Goal: Task Accomplishment & Management: Manage account settings

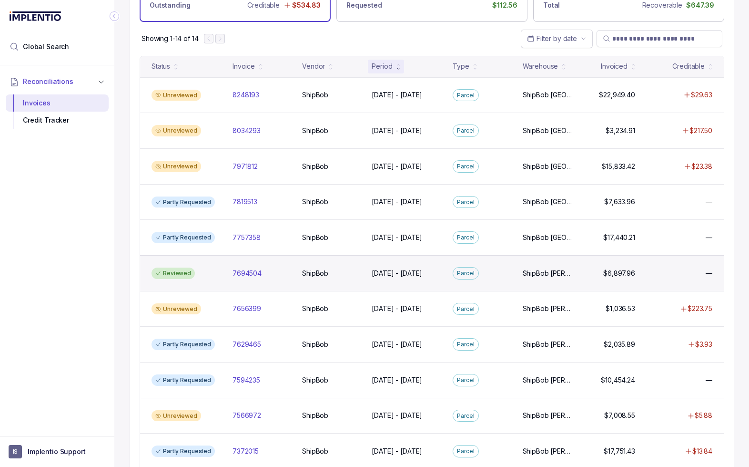
scroll to position [76, 0]
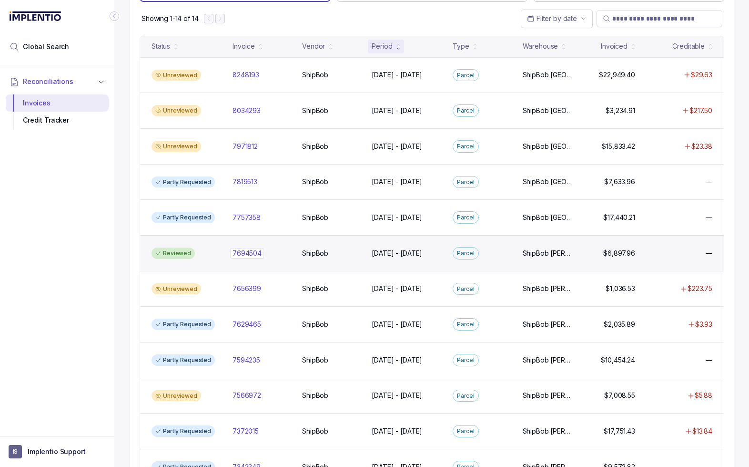
click at [285, 255] on div "7694504 7694504" at bounding box center [262, 253] width 58 height 10
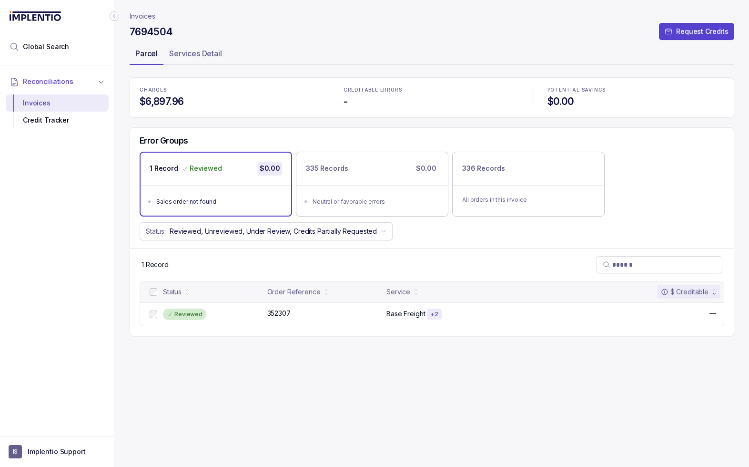
click at [145, 51] on p "Parcel" at bounding box center [146, 53] width 22 height 11
click at [37, 97] on div "Invoices" at bounding box center [57, 102] width 88 height 17
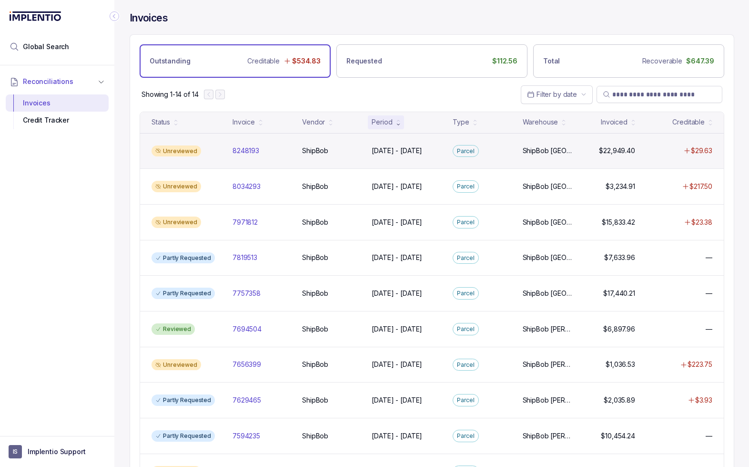
click at [219, 155] on div "Unreviewed" at bounding box center [186, 150] width 77 height 11
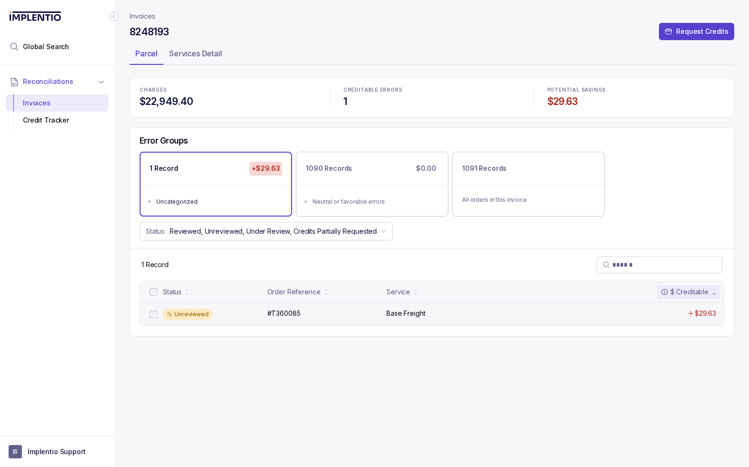
click at [235, 313] on div "Unreviewed" at bounding box center [212, 313] width 99 height 11
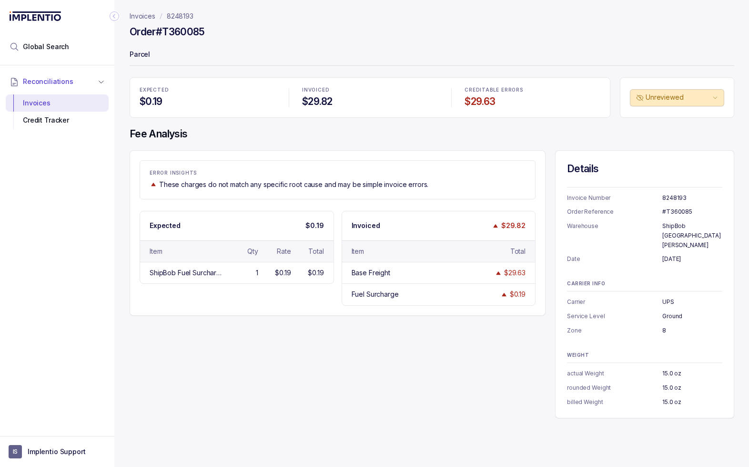
click at [174, 17] on p "8248193" at bounding box center [180, 16] width 27 height 10
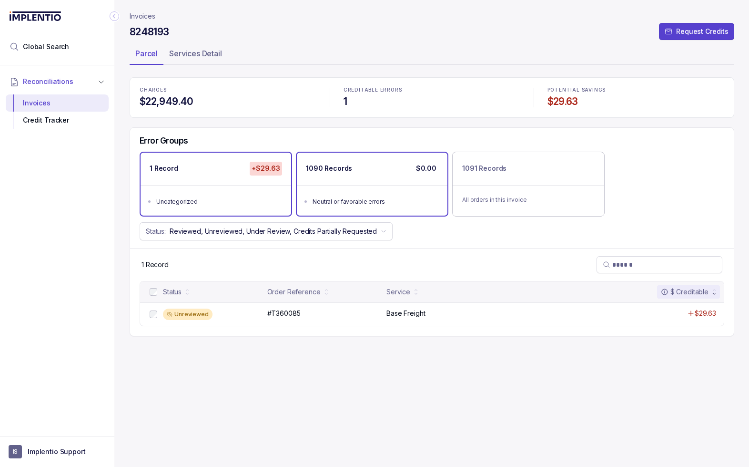
click at [384, 189] on ul "Neutral or favorable errors" at bounding box center [372, 200] width 151 height 31
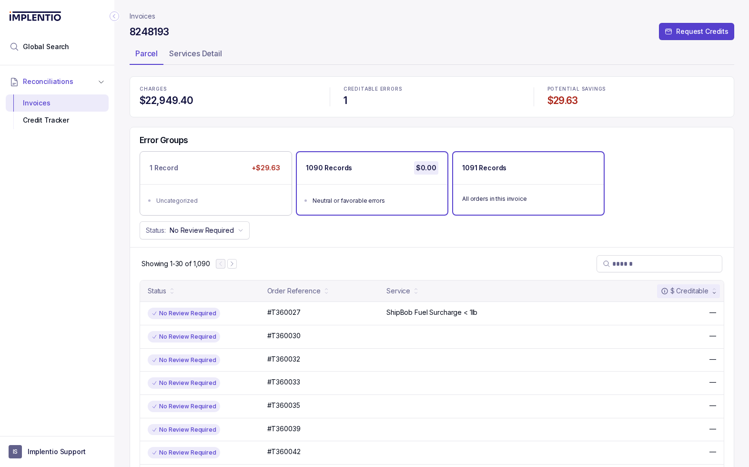
click at [516, 181] on div "1091 Records" at bounding box center [528, 168] width 151 height 32
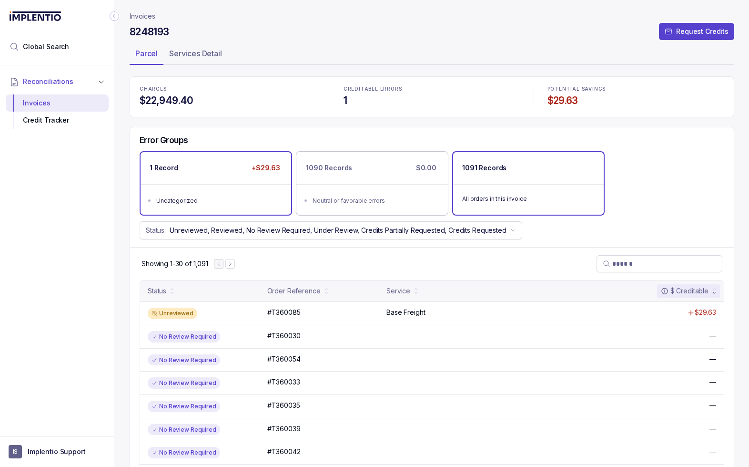
click at [227, 178] on div "1 Record +$29.63" at bounding box center [216, 168] width 151 height 32
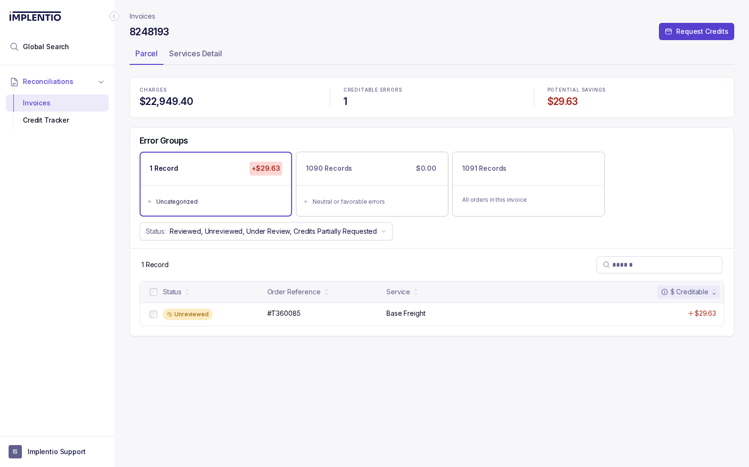
click at [138, 16] on p "Invoices" at bounding box center [143, 16] width 26 height 10
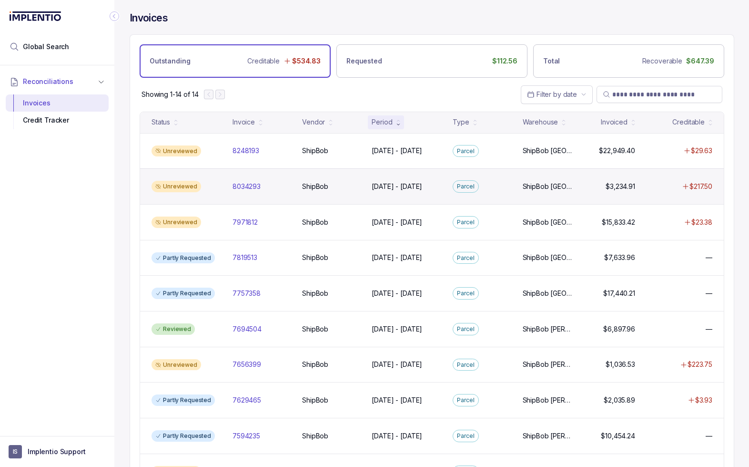
click at [211, 185] on div "Unreviewed" at bounding box center [186, 186] width 77 height 11
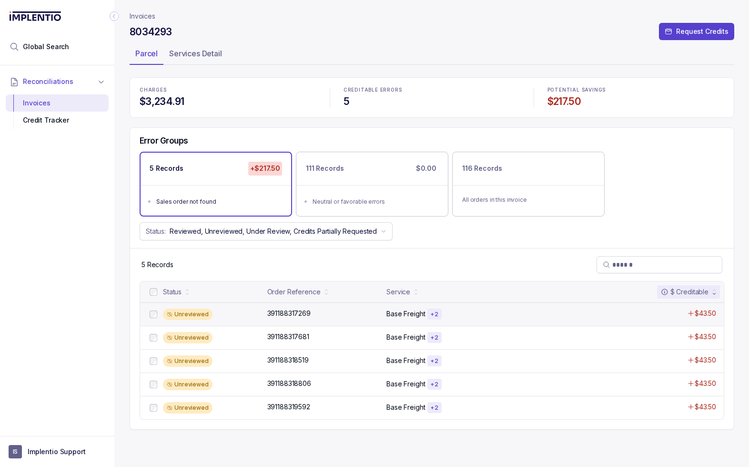
click at [241, 315] on div "Unreviewed" at bounding box center [212, 313] width 99 height 11
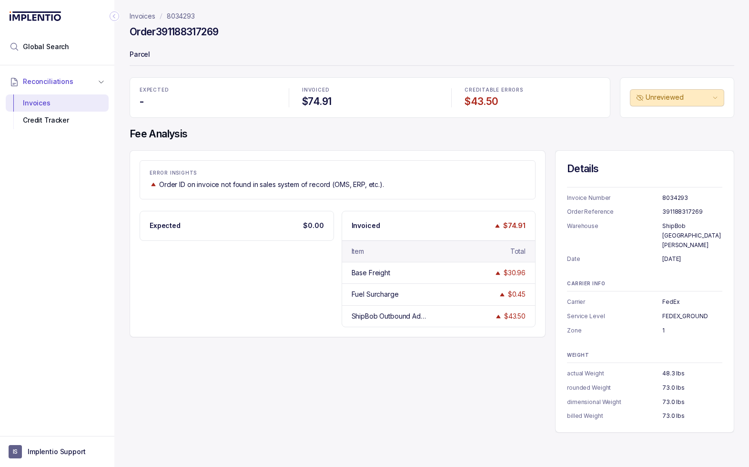
click at [180, 13] on p "8034293" at bounding box center [181, 16] width 28 height 10
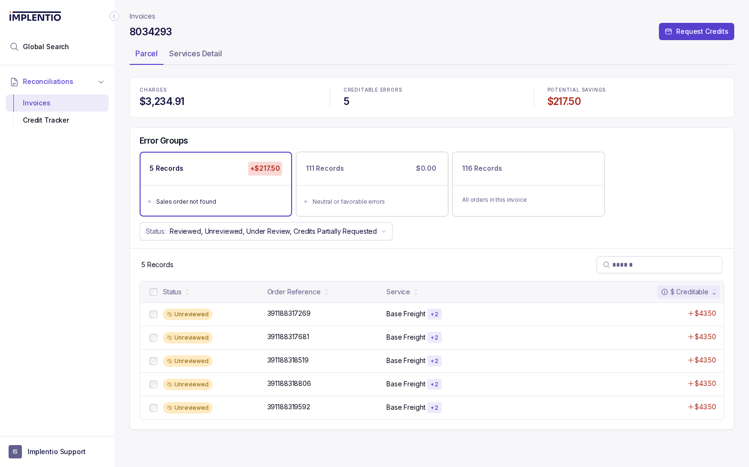
click at [142, 15] on p "Invoices" at bounding box center [143, 16] width 26 height 10
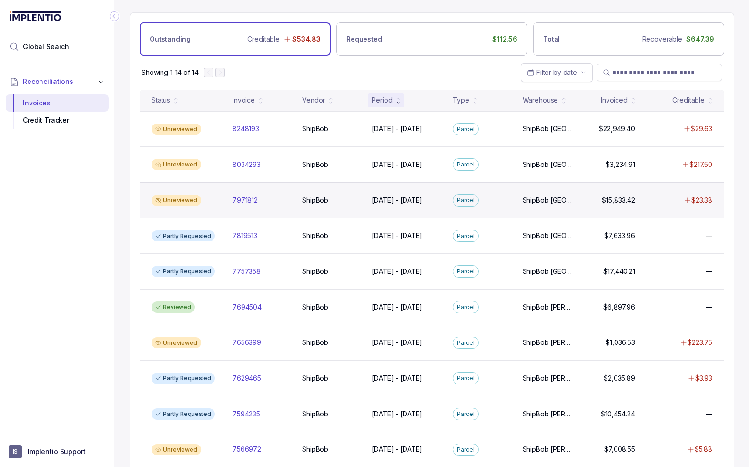
scroll to position [29, 0]
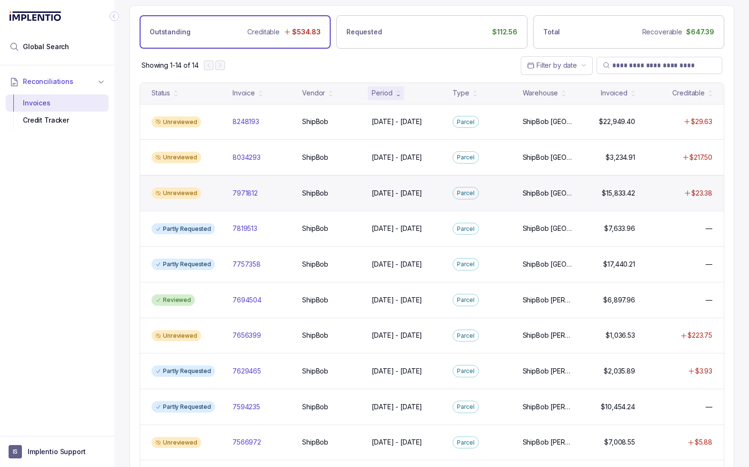
click at [216, 194] on div "Unreviewed" at bounding box center [186, 192] width 77 height 11
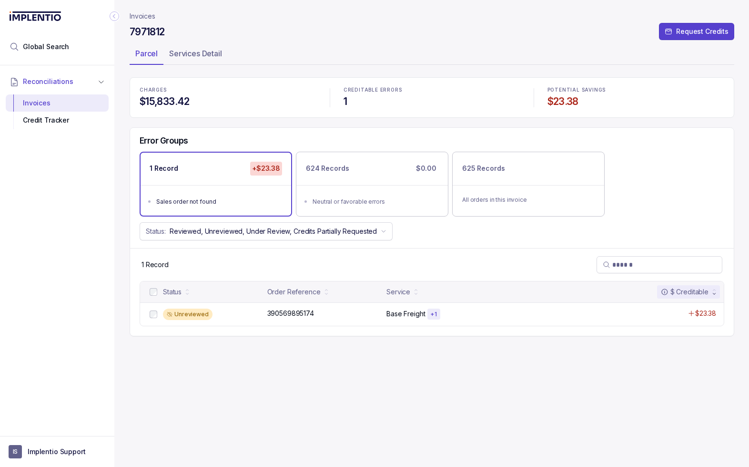
click at [141, 17] on p "Invoices" at bounding box center [143, 16] width 26 height 10
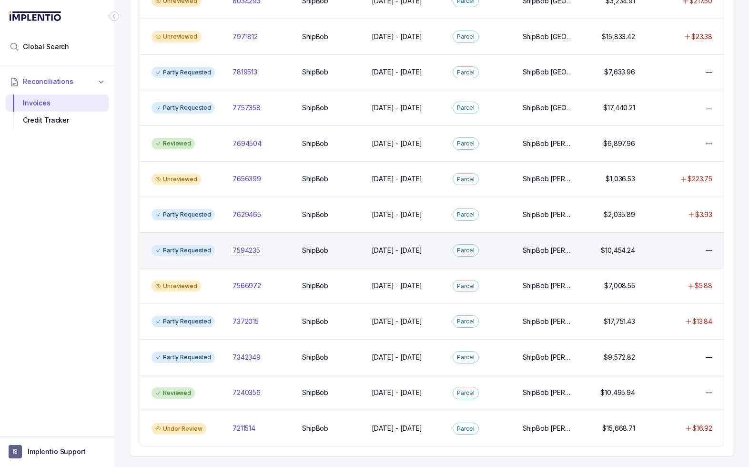
scroll to position [186, 0]
click at [220, 245] on div "Partly Requested" at bounding box center [186, 249] width 77 height 11
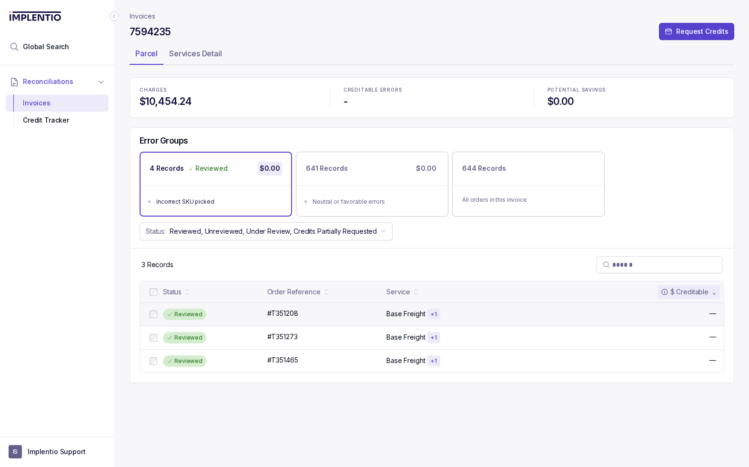
click at [238, 313] on div "Reviewed" at bounding box center [212, 313] width 99 height 11
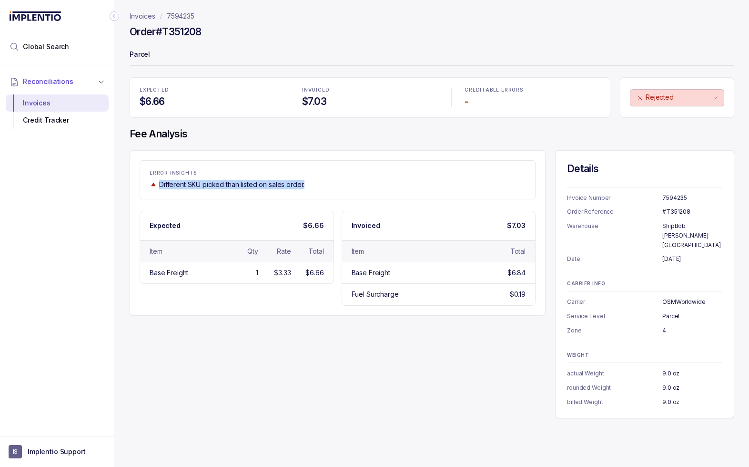
drag, startPoint x: 314, startPoint y: 181, endPoint x: 160, endPoint y: 184, distance: 153.5
click at [160, 184] on div "Different SKU picked than listed on sales order." at bounding box center [338, 185] width 376 height 10
copy p "Different SKU picked than listed on sales order."
click at [179, 15] on p "7594235" at bounding box center [181, 16] width 28 height 10
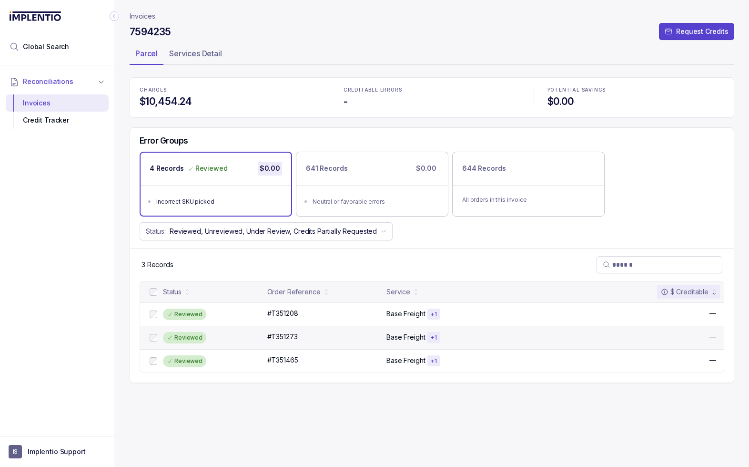
click at [239, 342] on div "Reviewed" at bounding box center [212, 337] width 99 height 11
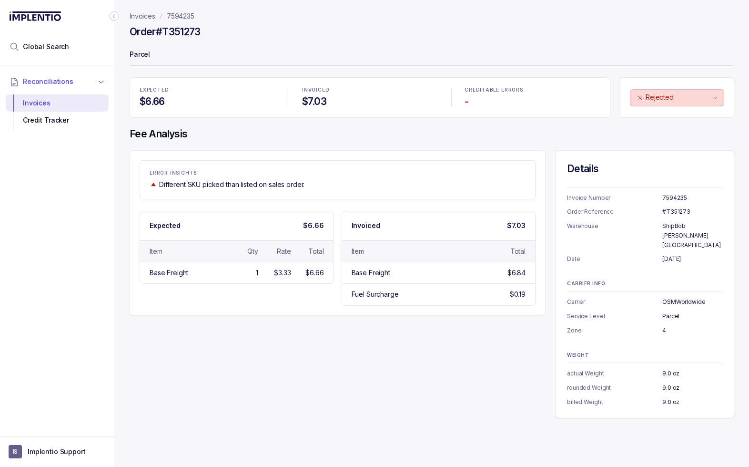
click at [181, 12] on p "7594235" at bounding box center [181, 16] width 28 height 10
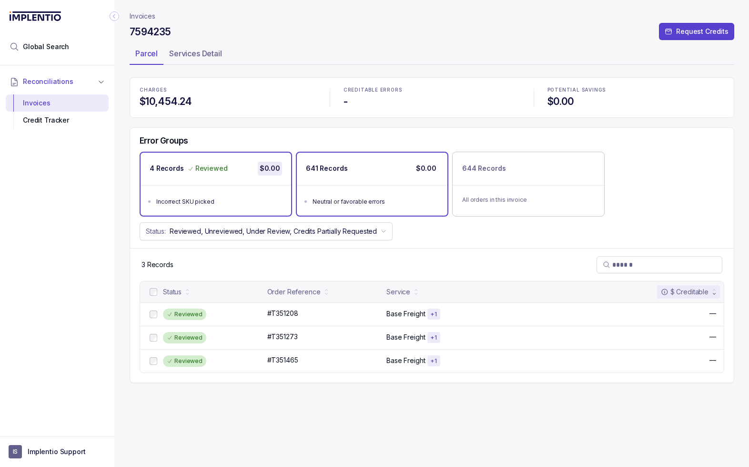
click at [364, 178] on div "641 Records $0.00" at bounding box center [372, 169] width 151 height 32
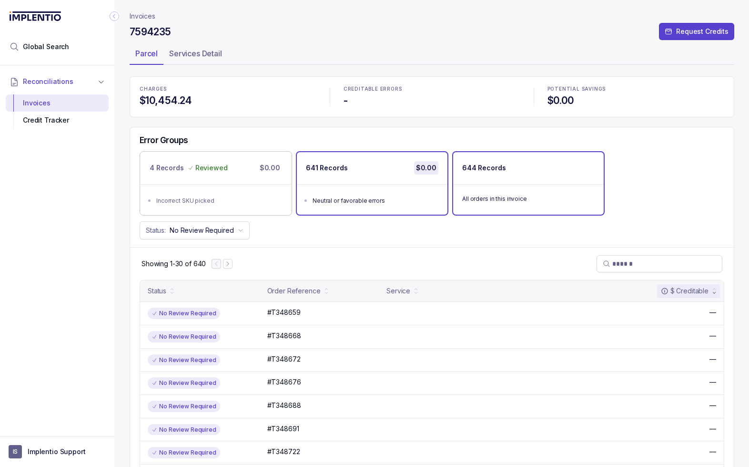
click at [566, 184] on div "All orders in this invoice" at bounding box center [528, 198] width 151 height 29
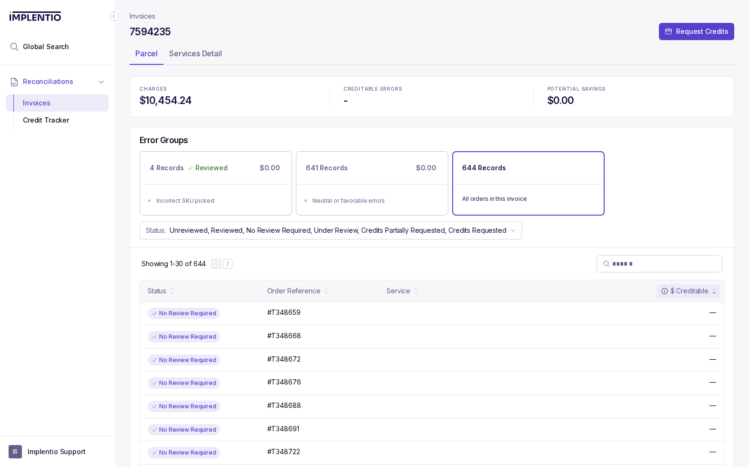
click at [139, 11] on p "Invoices" at bounding box center [143, 16] width 26 height 10
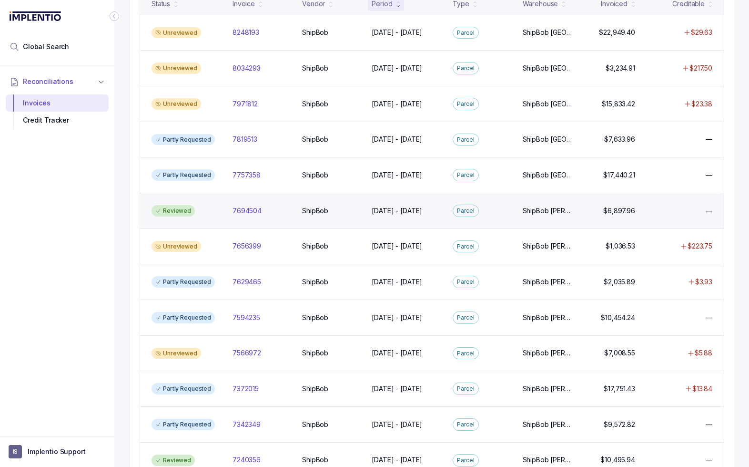
scroll to position [186, 0]
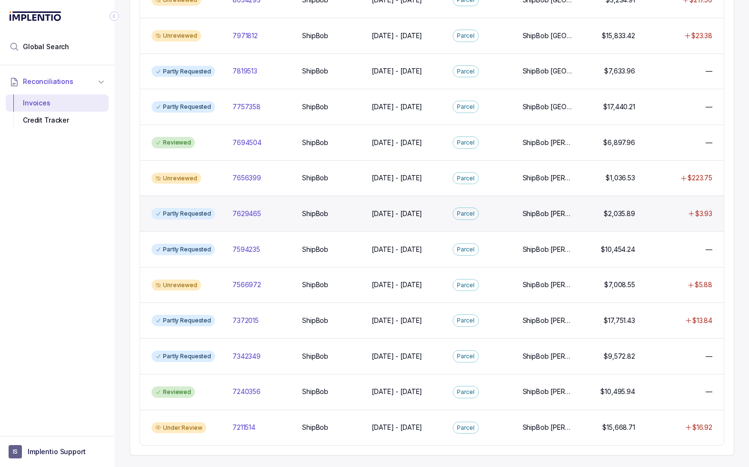
click at [222, 217] on div "Partly Requested" at bounding box center [186, 213] width 77 height 11
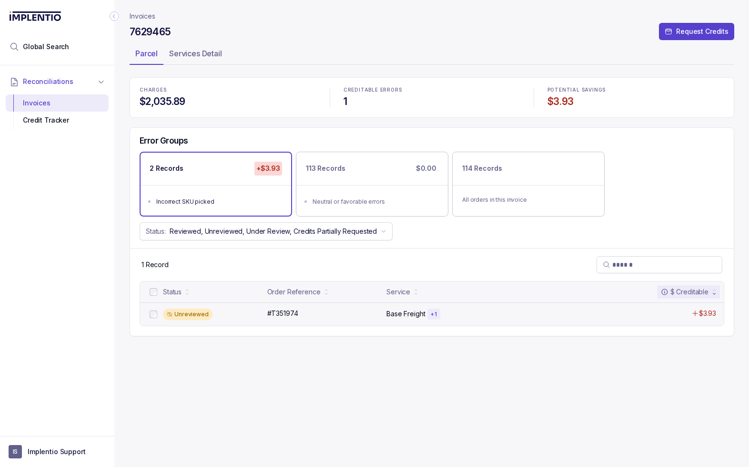
click at [261, 314] on div "Unreviewed" at bounding box center [212, 313] width 99 height 11
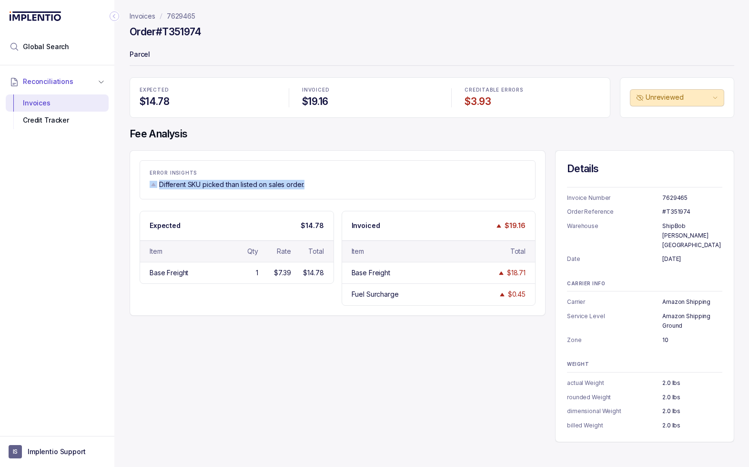
drag, startPoint x: 306, startPoint y: 185, endPoint x: 157, endPoint y: 185, distance: 149.2
click at [157, 185] on div "Different SKU picked than listed on sales order." at bounding box center [338, 185] width 376 height 10
copy div "Different SKU picked than listed on sales order."
click at [179, 15] on p "7629465" at bounding box center [181, 16] width 29 height 10
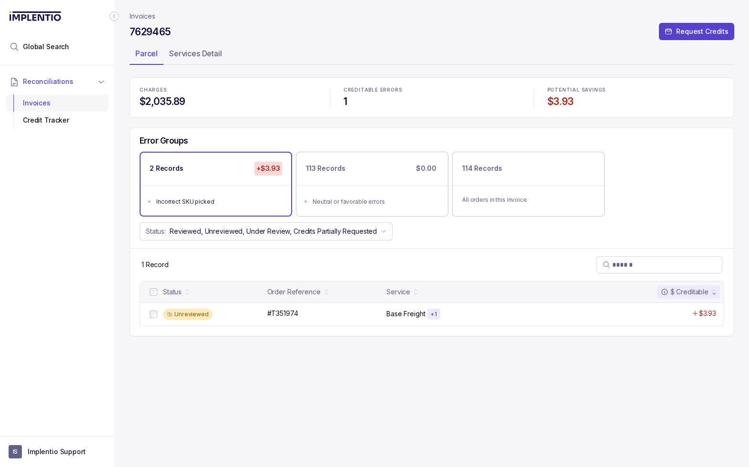
click at [39, 102] on div "Invoices" at bounding box center [57, 102] width 88 height 17
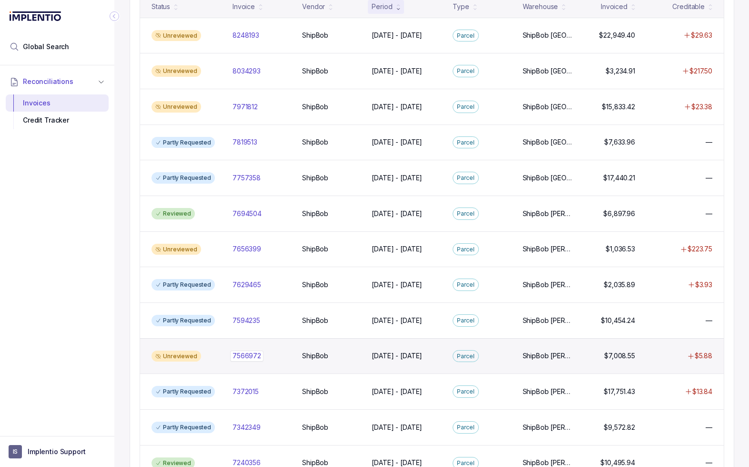
scroll to position [186, 0]
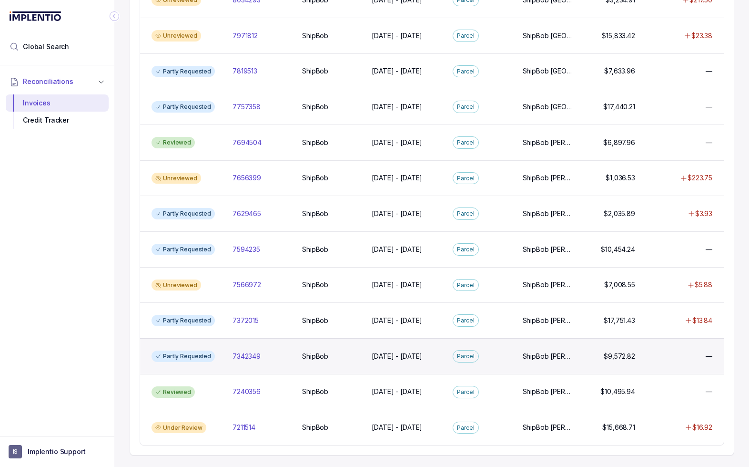
click at [277, 349] on div "Partly Requested 7342349 7342349 ShipBob ShipBob [DATE] - [DATE] [DATE] - [DATE…" at bounding box center [432, 356] width 584 height 36
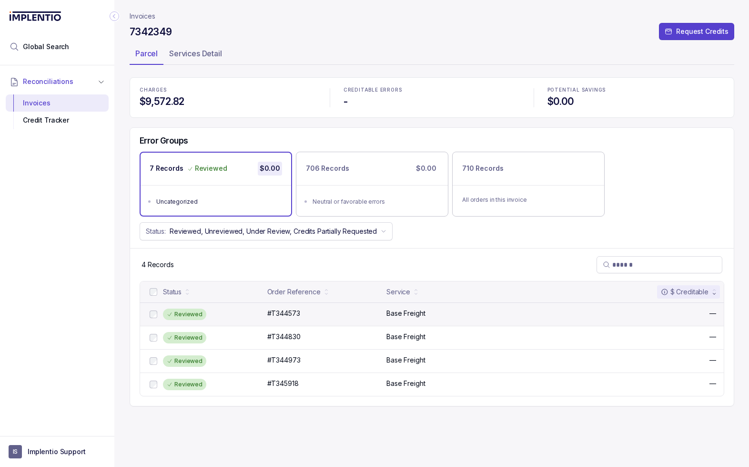
click at [229, 315] on div "Reviewed" at bounding box center [212, 313] width 99 height 11
